Goal: Transaction & Acquisition: Purchase product/service

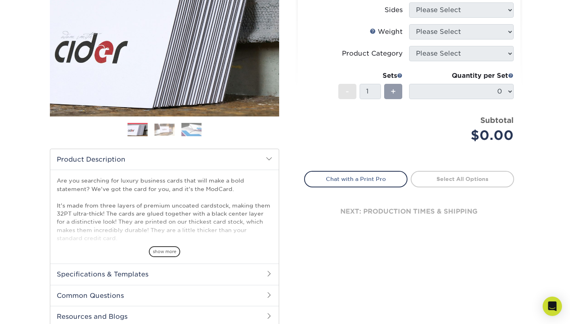
scroll to position [123, 0]
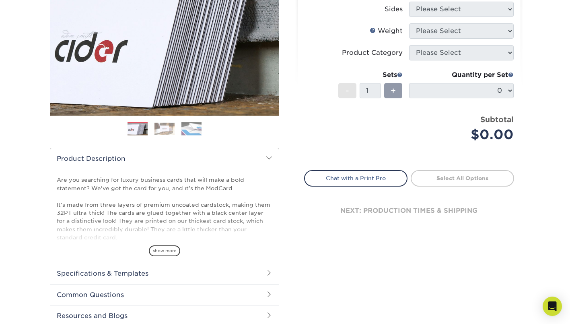
click at [196, 126] on img at bounding box center [192, 129] width 20 height 14
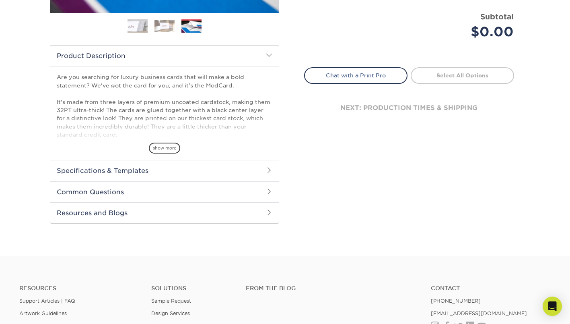
scroll to position [227, 0]
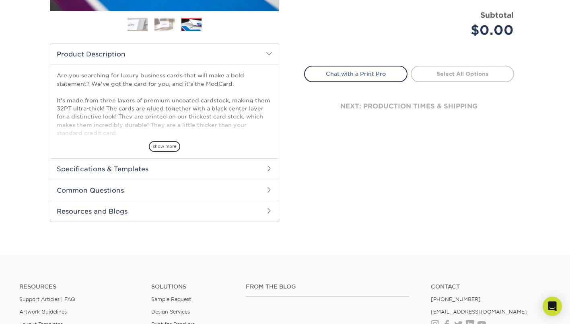
click at [192, 166] on h2 "Specifications & Templates" at bounding box center [164, 168] width 229 height 21
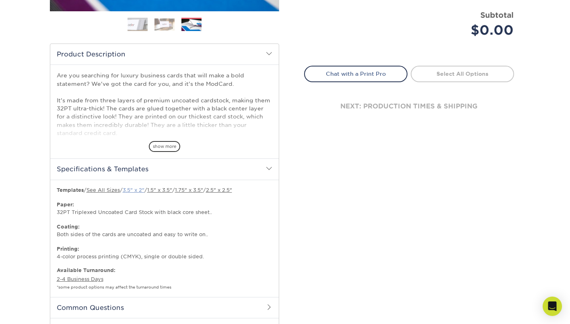
click at [134, 189] on link "3.5" x 2"" at bounding box center [134, 190] width 22 height 6
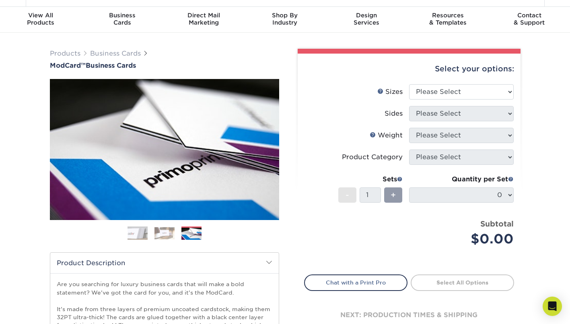
scroll to position [19, 0]
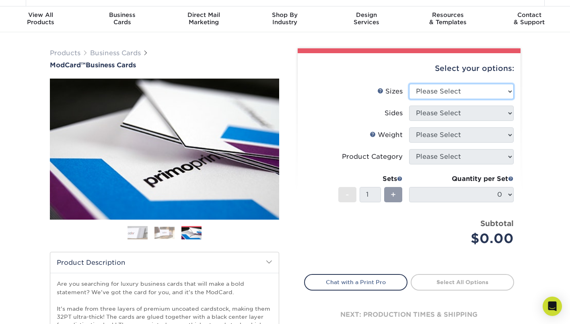
click at [469, 93] on select "Please Select 1.5" x 3.5" - Mini 1.75" x 3.5" - Mini 2" x 2" - Square 2" x 3" -…" at bounding box center [461, 91] width 105 height 15
select select "2.00x3.50"
click at [409, 84] on select "Please Select 1.5" x 3.5" - Mini 1.75" x 3.5" - Mini 2" x 2" - Square 2" x 3" -…" at bounding box center [461, 91] width 105 height 15
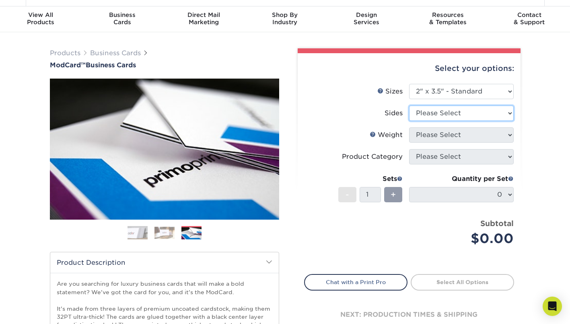
click at [492, 110] on select "Please Select Print Both Sides Print Front Only" at bounding box center [461, 112] width 105 height 15
select select "13abbda7-1d64-4f25-8bb2-c179b224825d"
click at [409, 105] on select "Please Select Print Both Sides Print Front Only" at bounding box center [461, 112] width 105 height 15
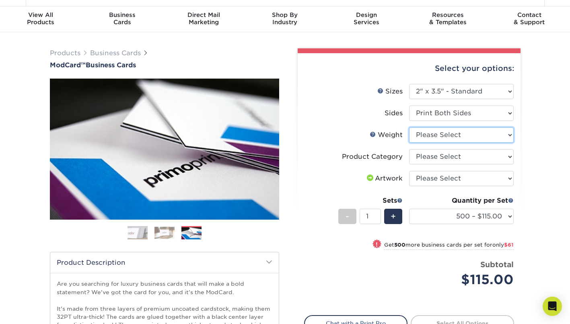
click at [478, 139] on select "Please Select 32PTUCBLK" at bounding box center [461, 134] width 105 height 15
select select "32PTUCBLK"
click at [409, 127] on select "Please Select 32PTUCBLK" at bounding box center [461, 134] width 105 height 15
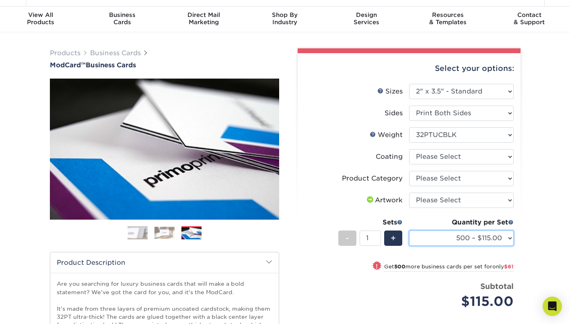
click at [458, 238] on select "500 – $115.00 1000 – $176.00" at bounding box center [461, 237] width 105 height 15
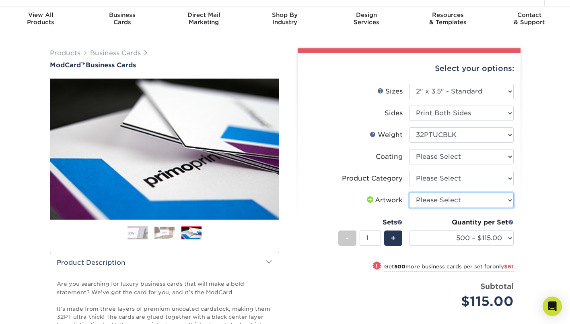
click at [464, 201] on select "Please Select I will upload files I need a design - $100" at bounding box center [461, 199] width 105 height 15
